Goal: Information Seeking & Learning: Learn about a topic

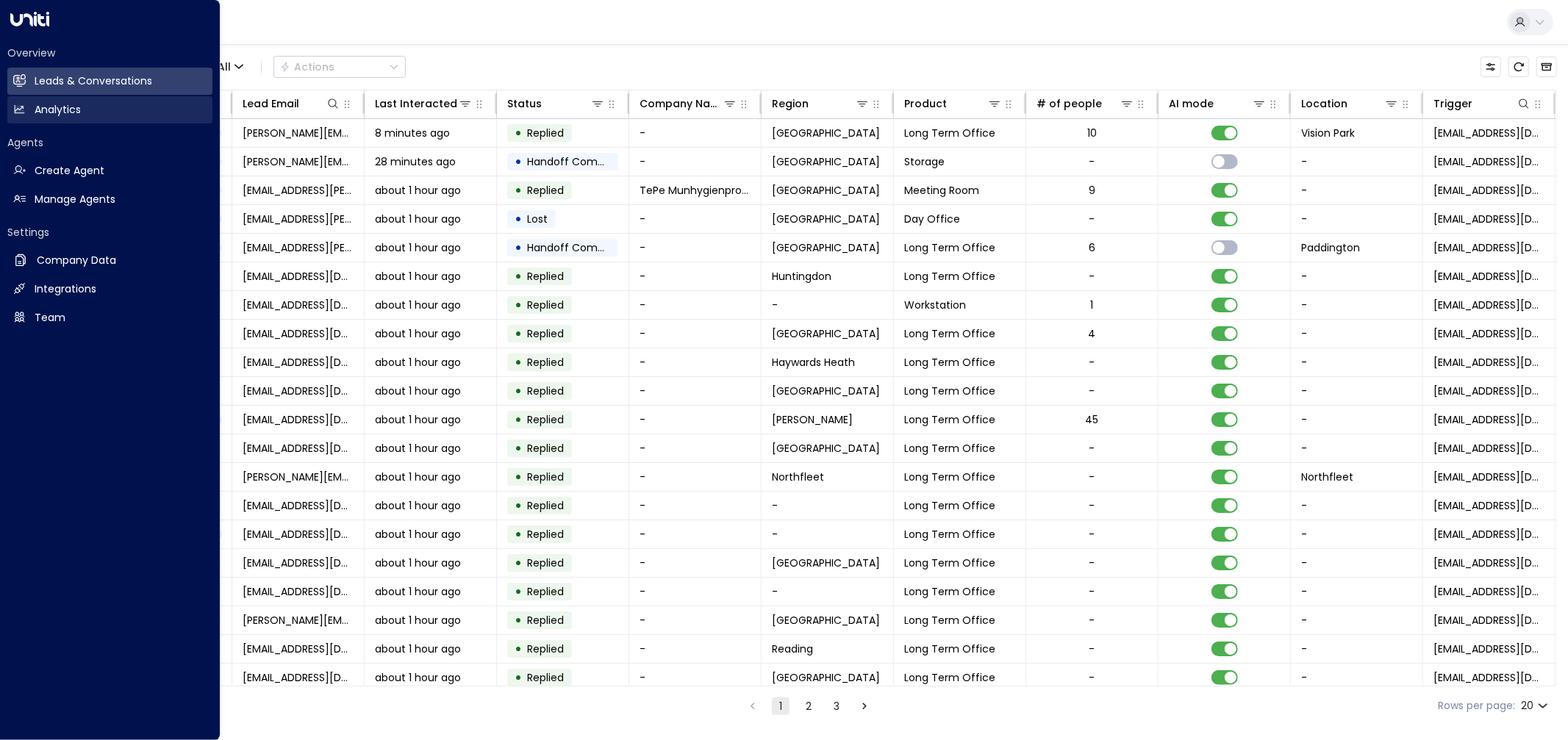
click at [39, 101] on link "Analytics Analytics" at bounding box center [110, 109] width 205 height 27
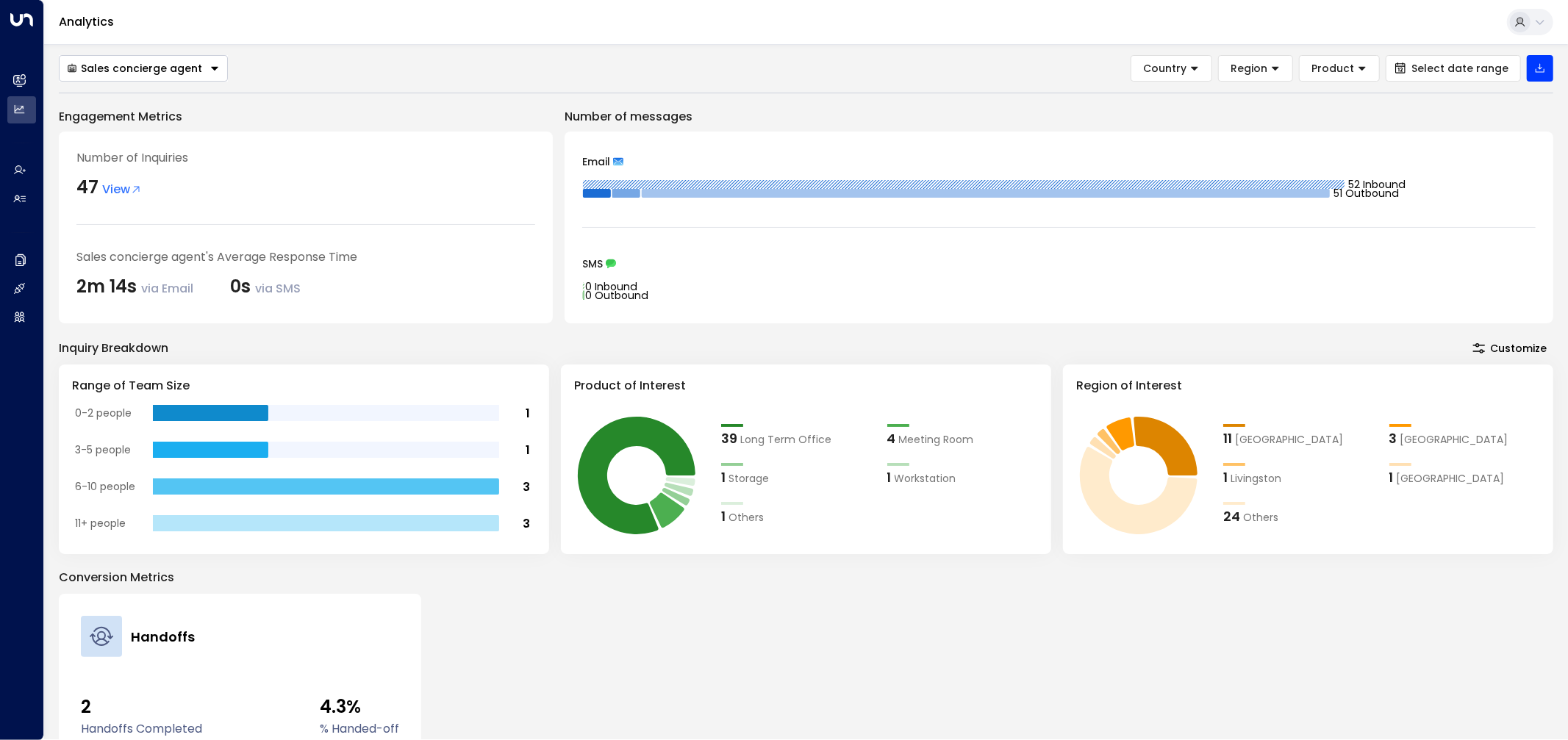
click at [1495, 343] on button "Customize" at bounding box center [1510, 348] width 88 height 21
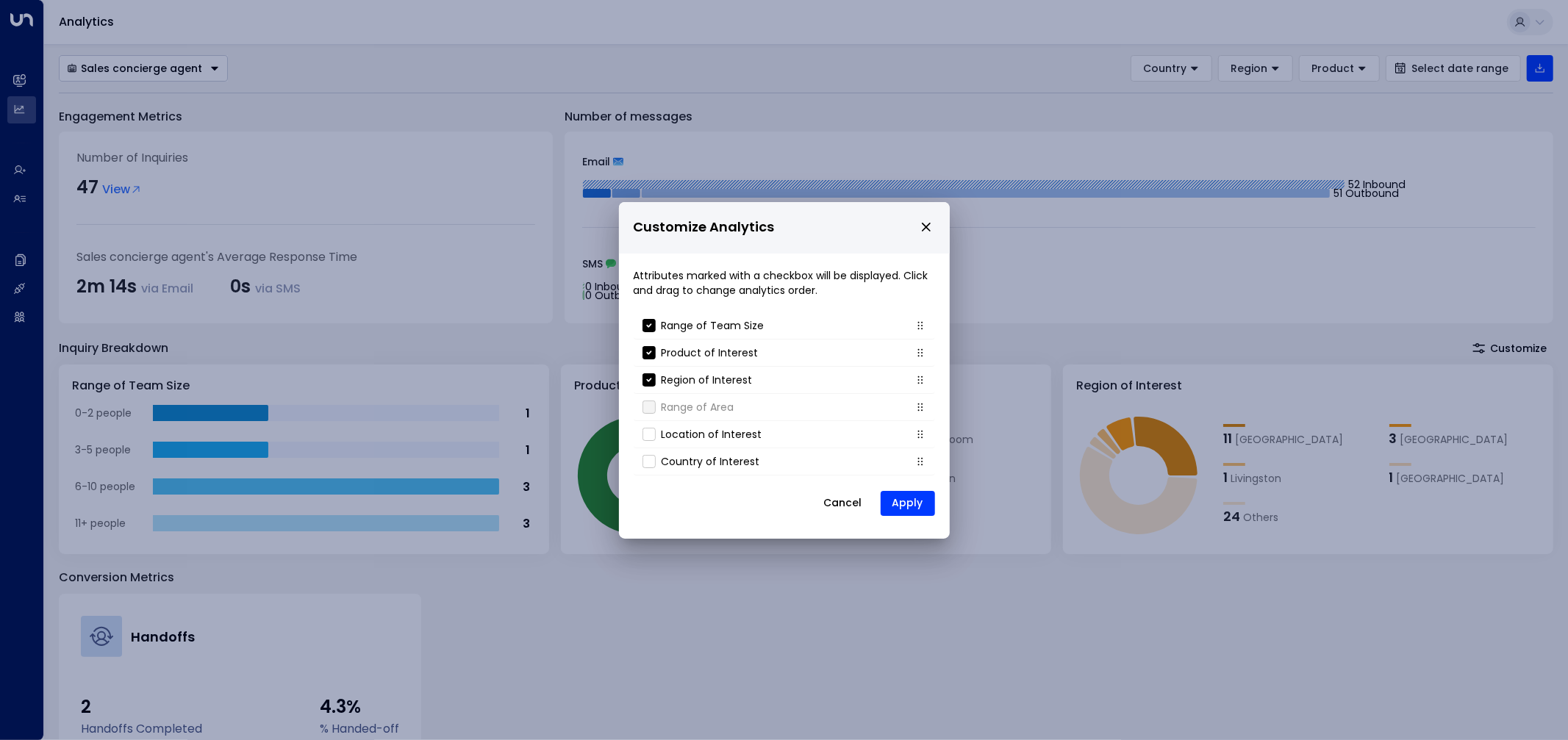
click at [926, 228] on icon "close" at bounding box center [926, 226] width 8 height 8
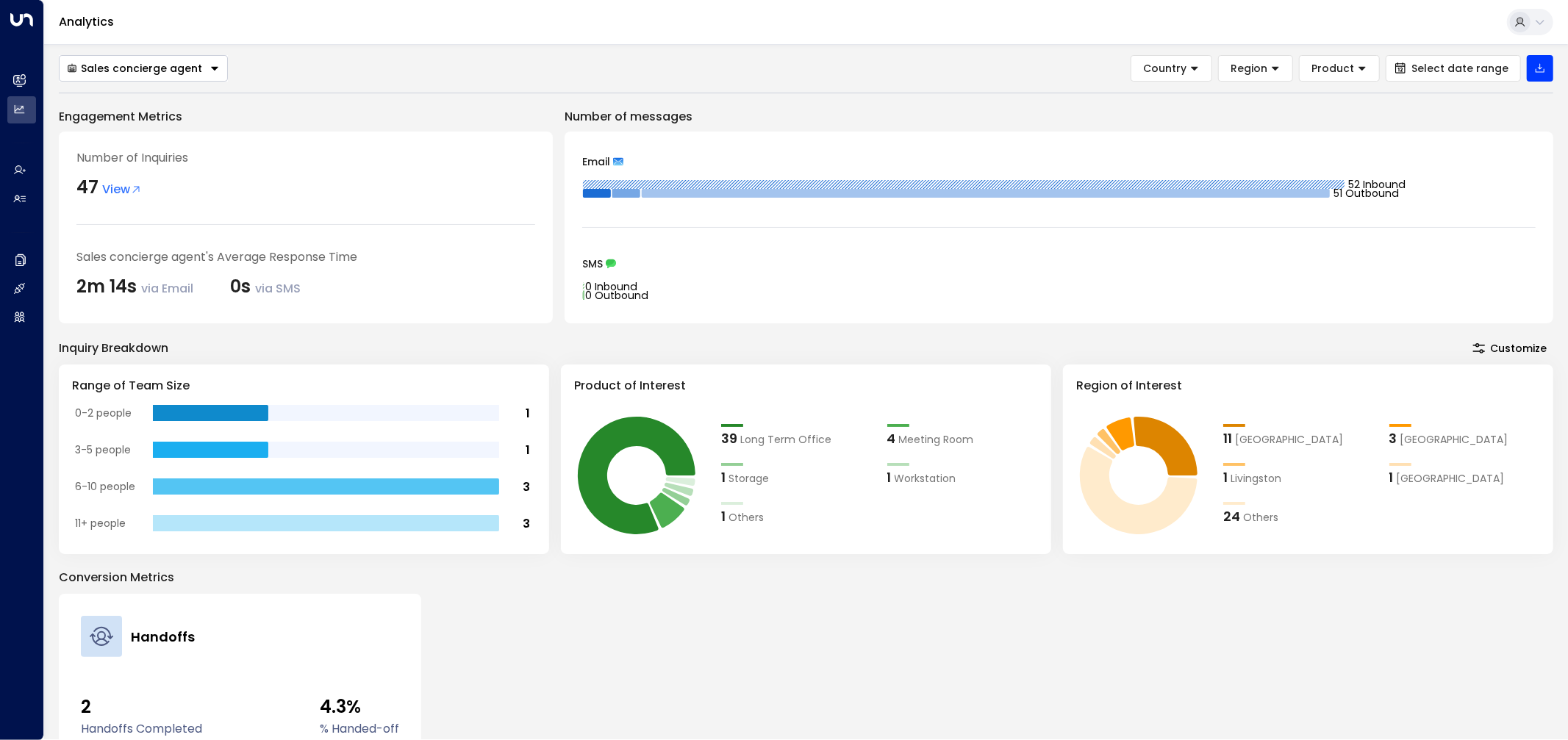
click at [1090, 83] on div "Sales concierge agent Country Region Product Select date range Engagement Metri…" at bounding box center [806, 489] width 1495 height 867
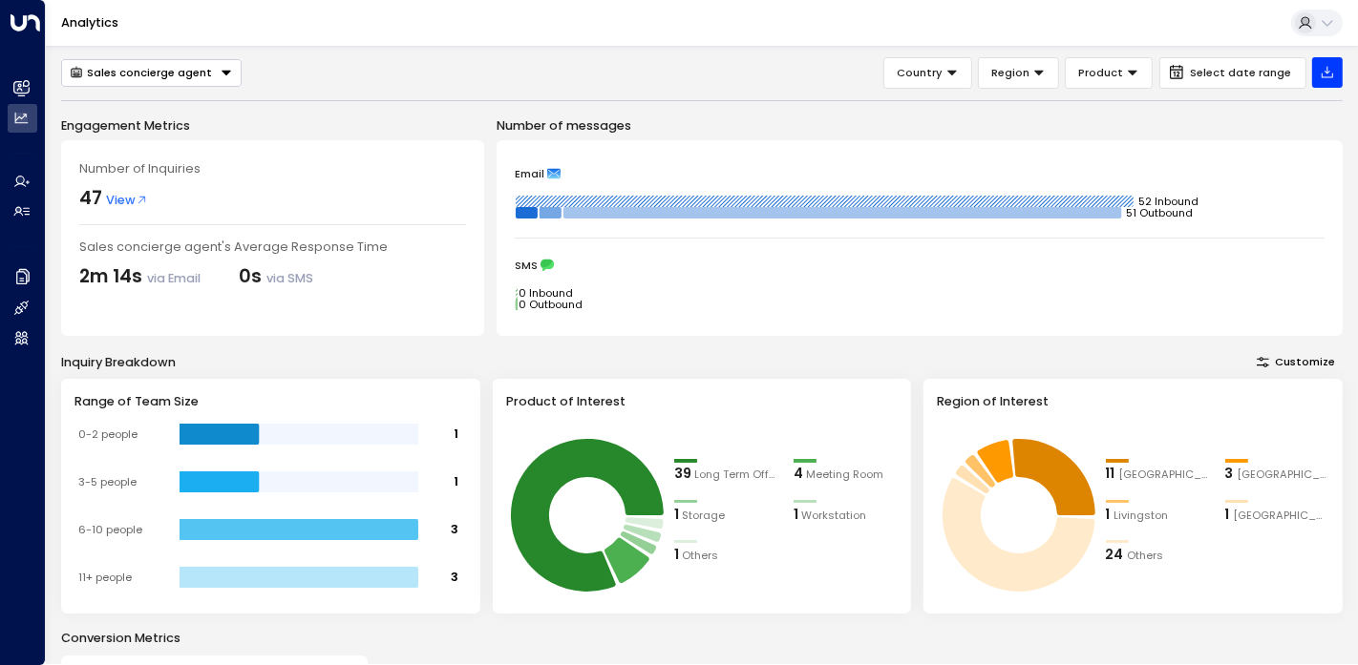
drag, startPoint x: 746, startPoint y: 328, endPoint x: 641, endPoint y: 281, distance: 115.4
click at [675, 258] on div "Engagement Metrics Number of Inquiries 47 View Sales concierge agent's Average …" at bounding box center [701, 556] width 1281 height 880
click at [639, 283] on icon "0 Inbound 0 Outbound" at bounding box center [920, 299] width 810 height 38
drag, startPoint x: 633, startPoint y: 317, endPoint x: 493, endPoint y: 137, distance: 227.8
click at [493, 137] on div "Engagement Metrics Number of Inquiries 47 View Sales concierge agent's Average …" at bounding box center [701, 226] width 1281 height 221
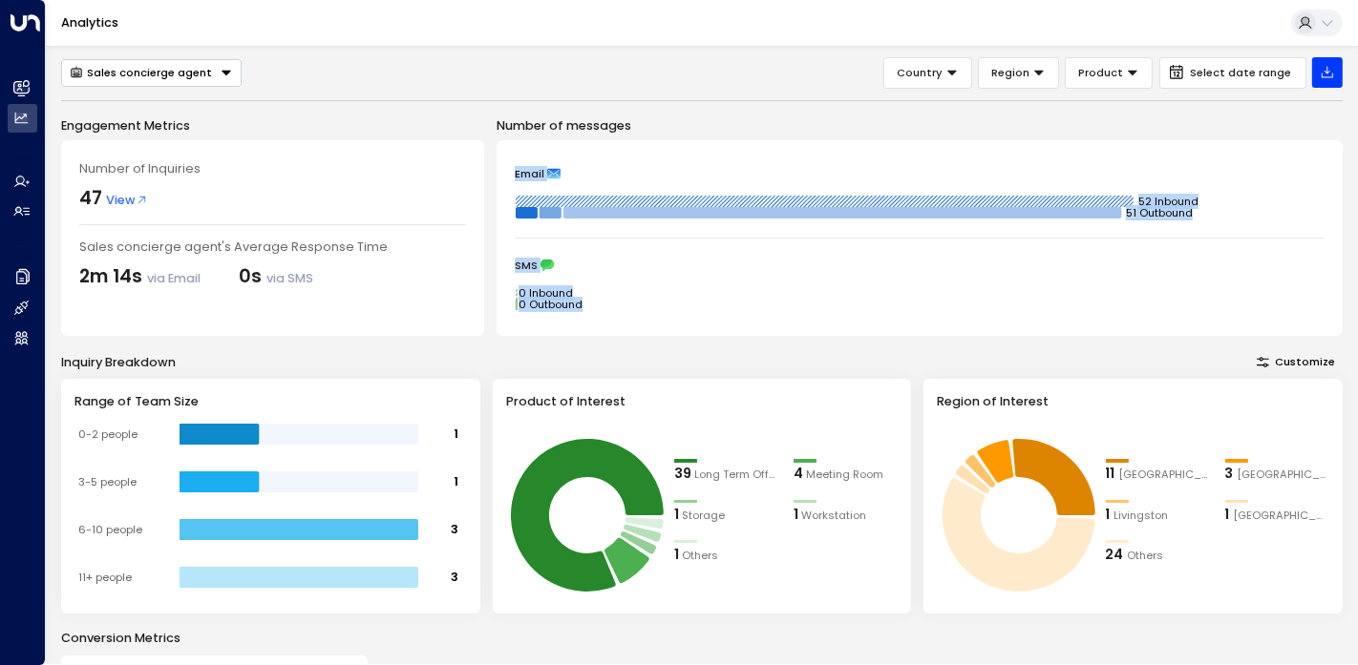
click at [493, 137] on div "Engagement Metrics Number of Inquiries 47 View Sales concierge agent's Average …" at bounding box center [701, 226] width 1281 height 221
drag, startPoint x: 491, startPoint y: 125, endPoint x: 664, endPoint y: 321, distance: 261.7
click at [664, 321] on div "Engagement Metrics Number of Inquiries 47 View Sales concierge agent's Average …" at bounding box center [701, 226] width 1281 height 221
click at [664, 321] on div "Email 52 Inbound 51 Outbound SMS 0 Inbound 0 Outbound" at bounding box center [919, 238] width 846 height 196
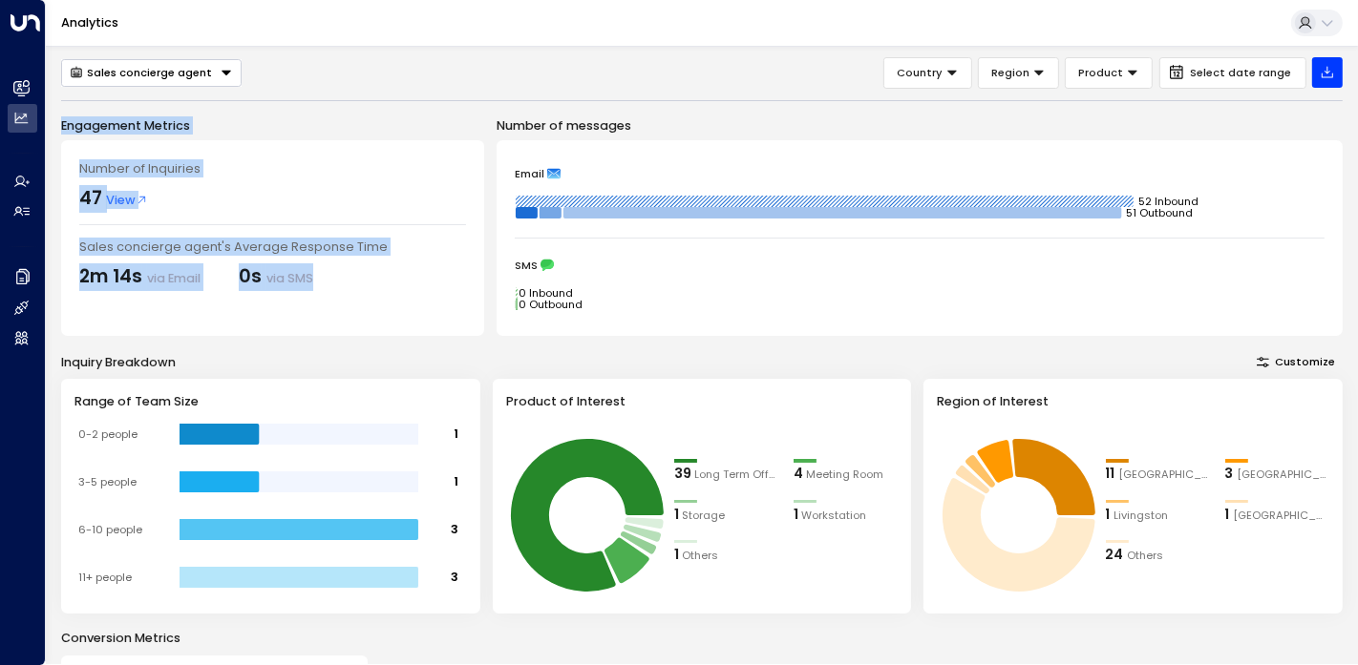
drag, startPoint x: 346, startPoint y: 287, endPoint x: 62, endPoint y: 118, distance: 330.1
click at [62, 118] on div "Engagement Metrics Number of Inquiries 47 View Sales concierge agent's Average …" at bounding box center [272, 226] width 423 height 221
click at [62, 118] on p "Engagement Metrics" at bounding box center [272, 125] width 423 height 18
drag, startPoint x: 62, startPoint y: 118, endPoint x: 344, endPoint y: 308, distance: 339.7
click at [344, 308] on div "Engagement Metrics Number of Inquiries 47 View Sales concierge agent's Average …" at bounding box center [272, 226] width 423 height 221
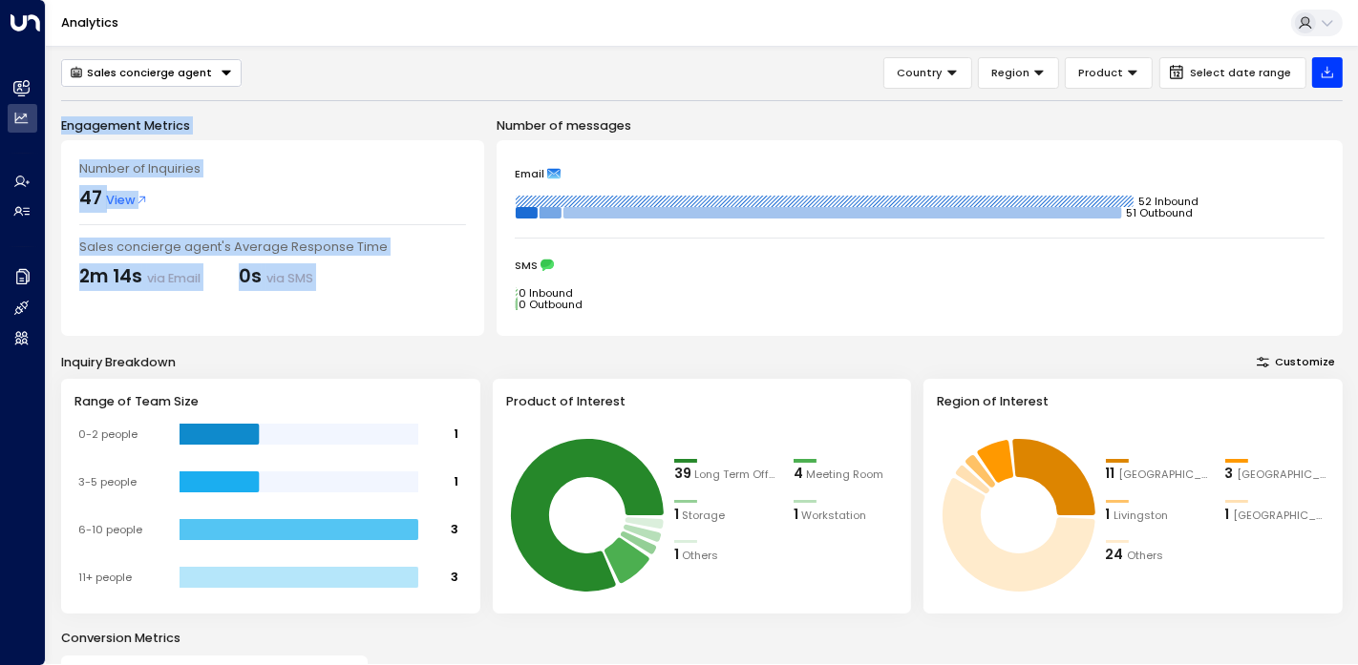
click at [344, 308] on div "Number of Inquiries 47 View Sales concierge agent's Average Response Time 2m 14…" at bounding box center [272, 238] width 423 height 196
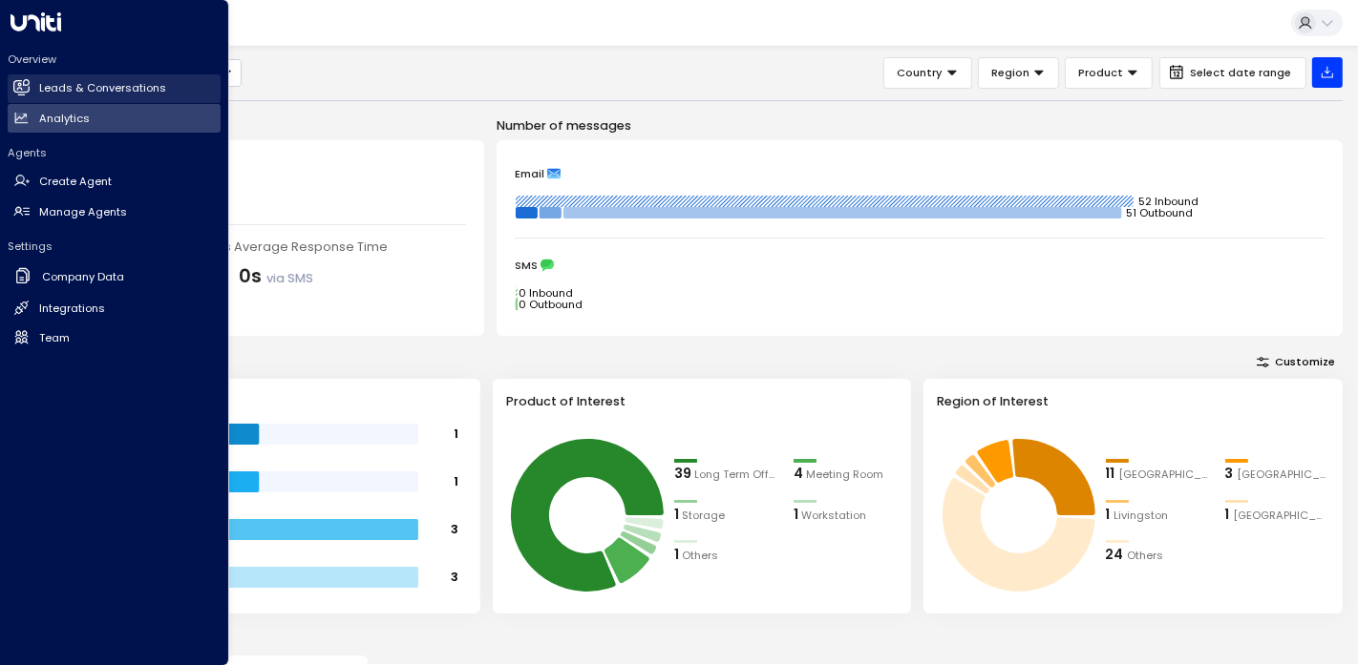
click at [15, 77] on link "Leads & Conversations Leads & Conversations" at bounding box center [114, 88] width 213 height 29
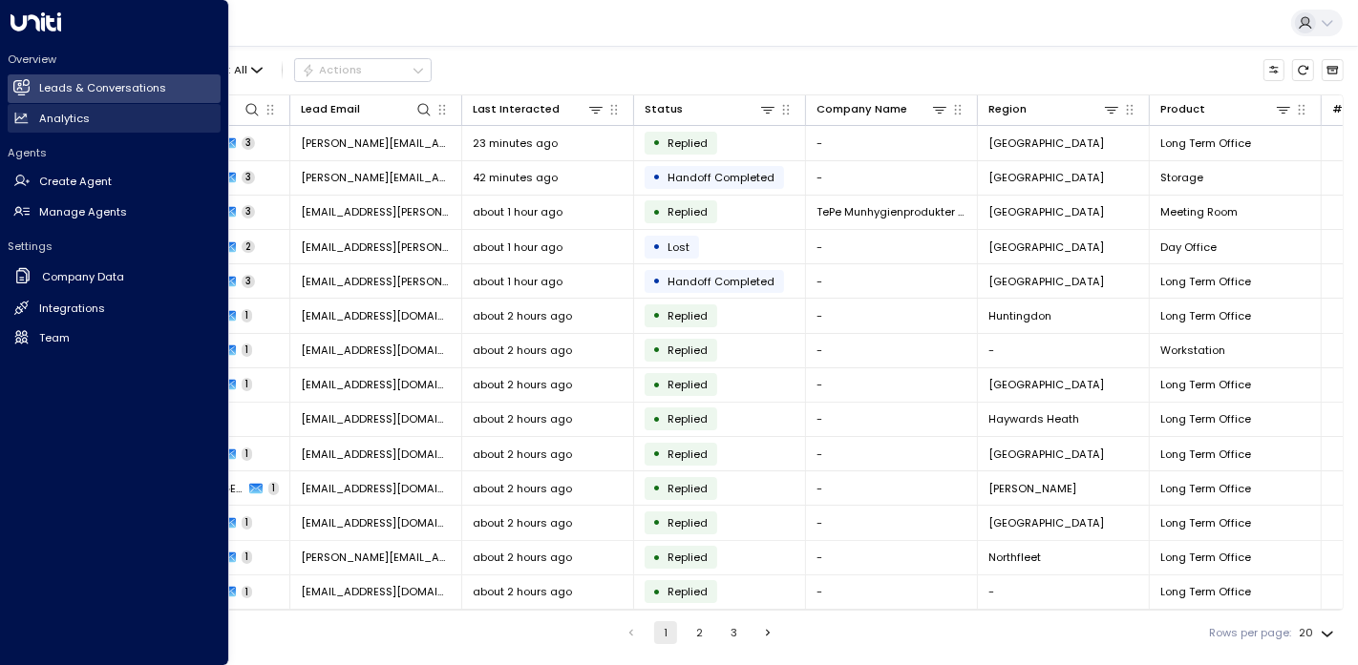
click at [106, 118] on link "Analytics Analytics" at bounding box center [114, 118] width 213 height 29
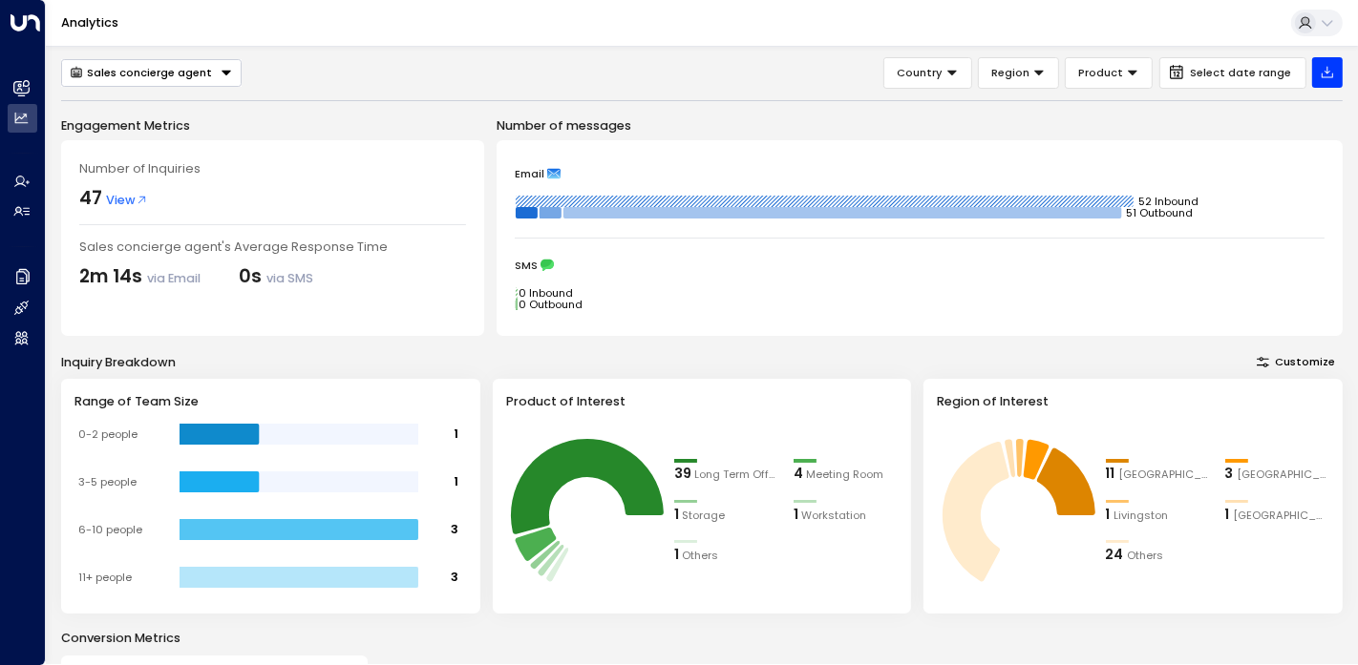
click at [367, 124] on p "Engagement Metrics" at bounding box center [272, 125] width 423 height 18
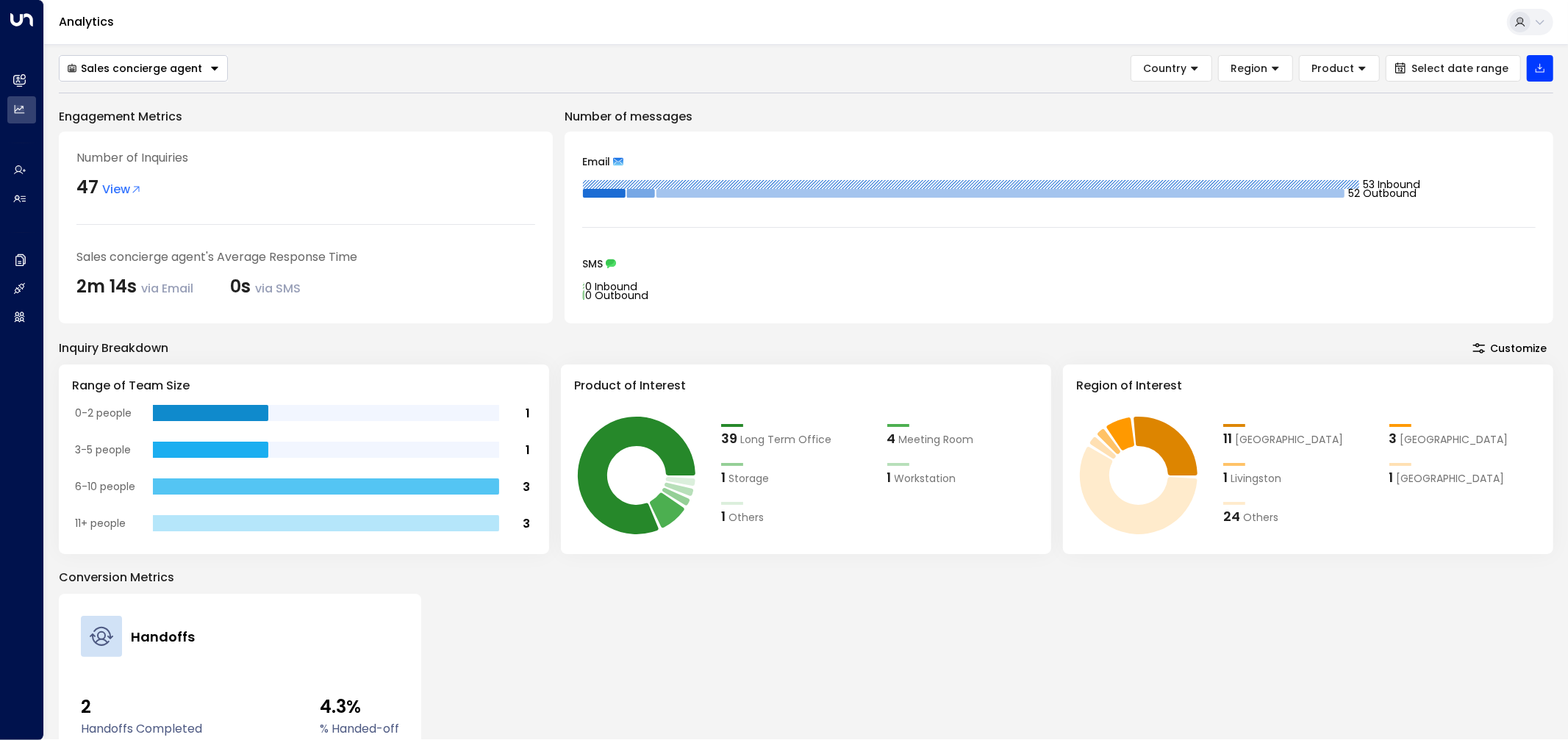
scroll to position [82, 0]
